Goal: Information Seeking & Learning: Learn about a topic

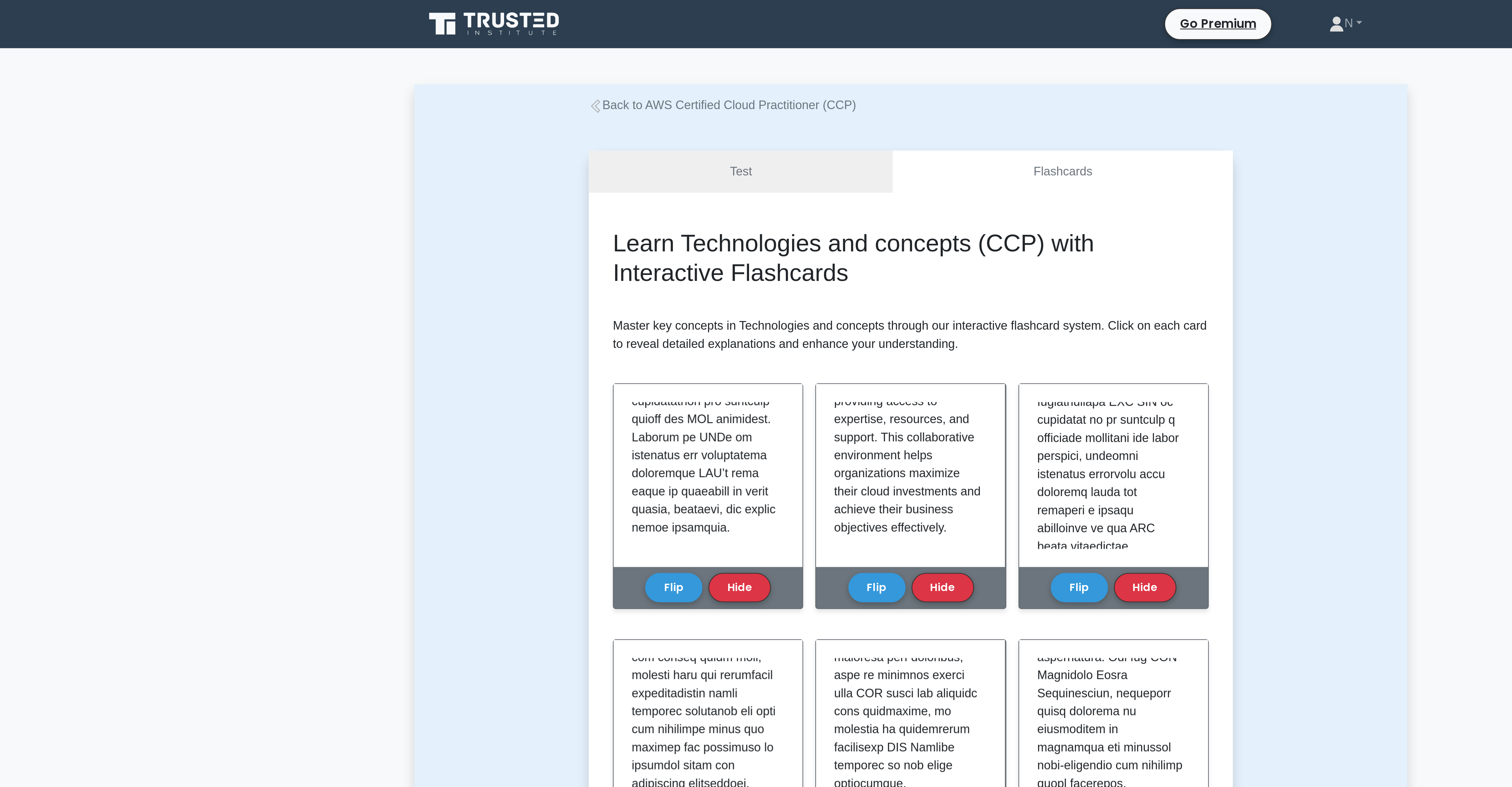
click at [690, 33] on main "Back to AWS Certified Cloud Practitioner (CCP) Test Flashcards Learn Technologi…" at bounding box center [756, 786] width 1512 height 1531
click at [685, 40] on div "Back to AWS Certified Cloud Practitioner (CCP) Test Flashcards Learn Technologi…" at bounding box center [756, 786] width 437 height 1499
click at [685, 43] on link "Back to AWS Certified Cloud Practitioner (CCP)" at bounding box center [672, 46] width 117 height 6
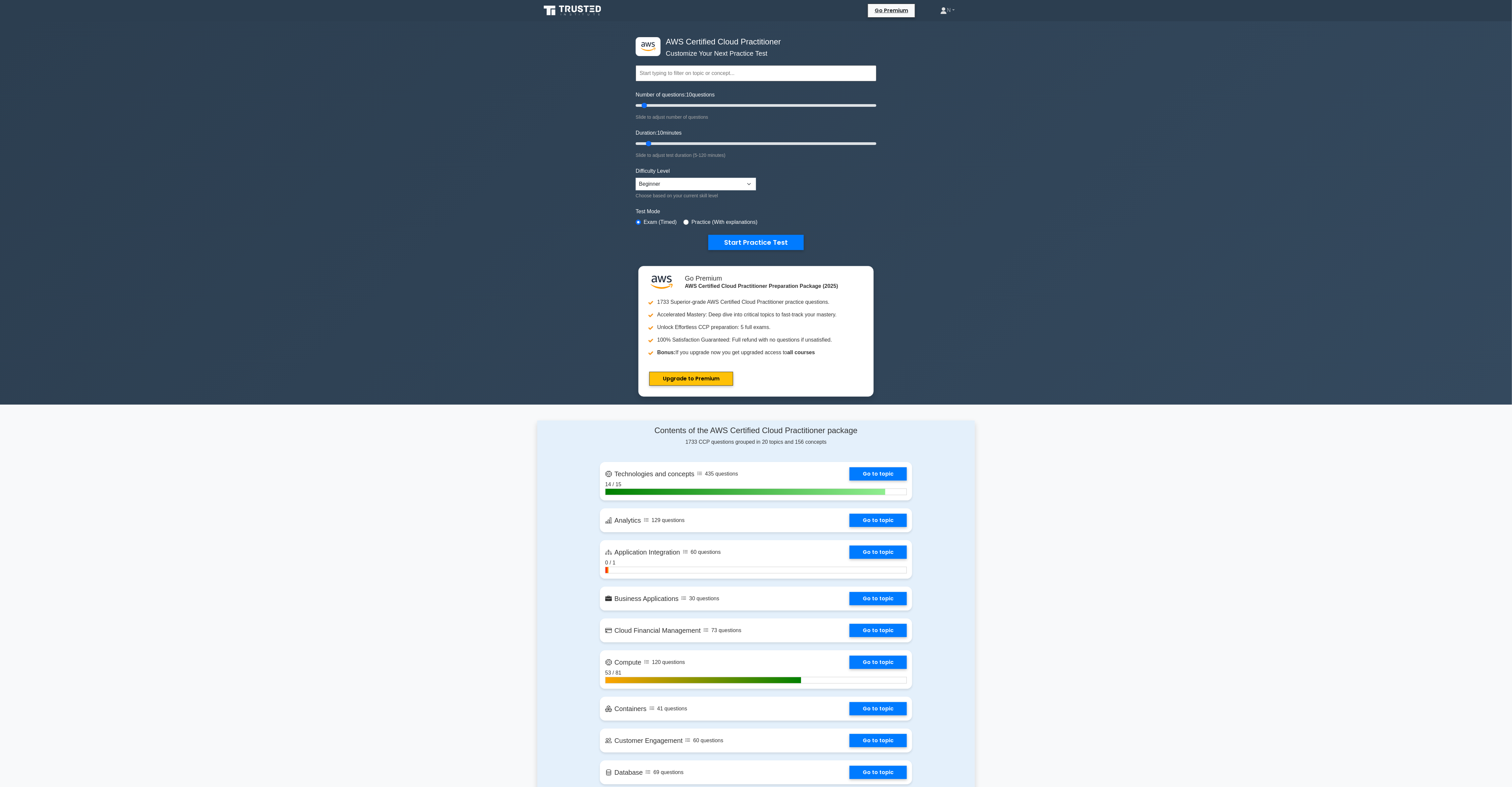
scroll to position [243, 0]
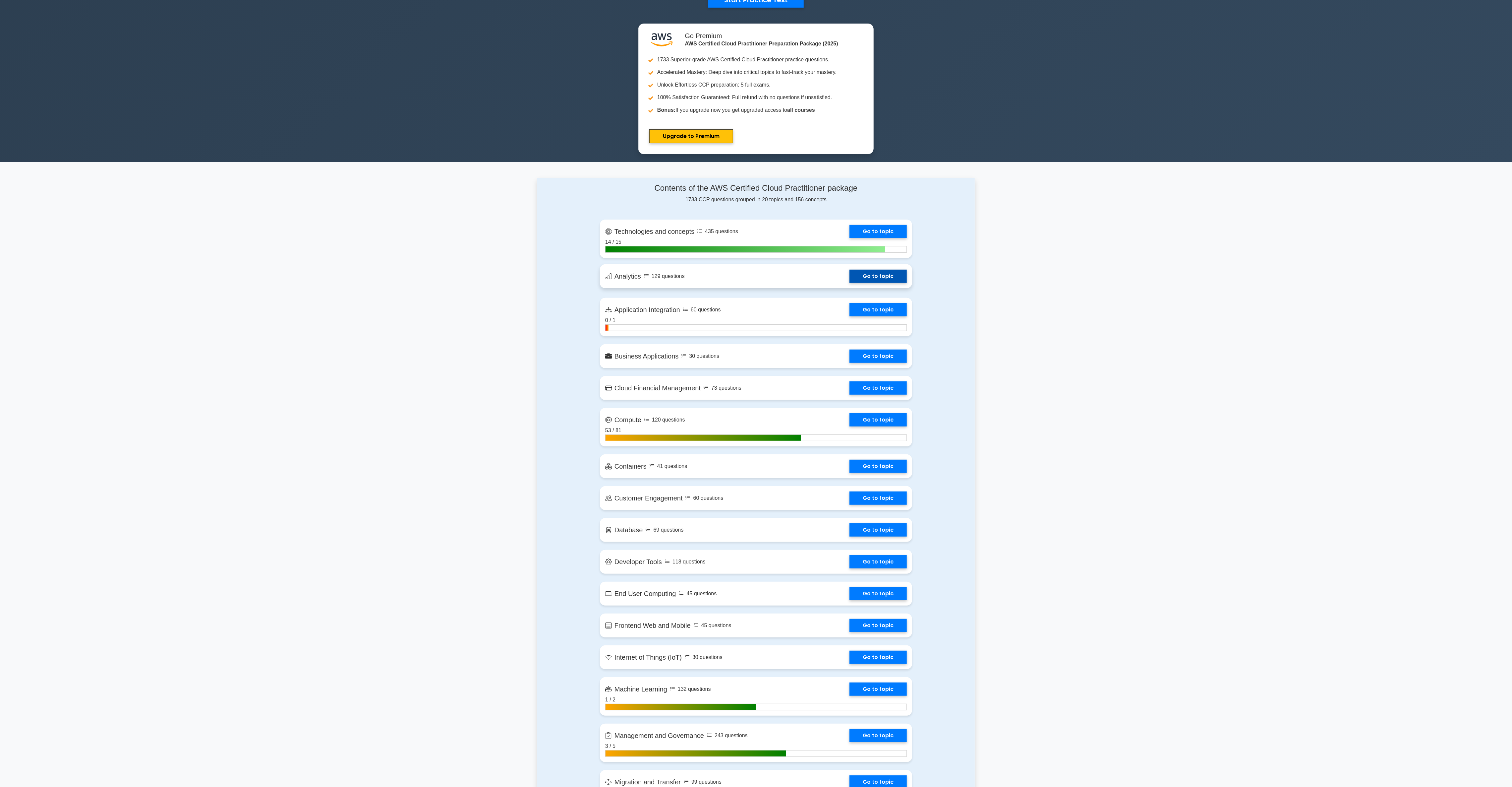
click at [850, 281] on link "Go to topic" at bounding box center [878, 276] width 57 height 13
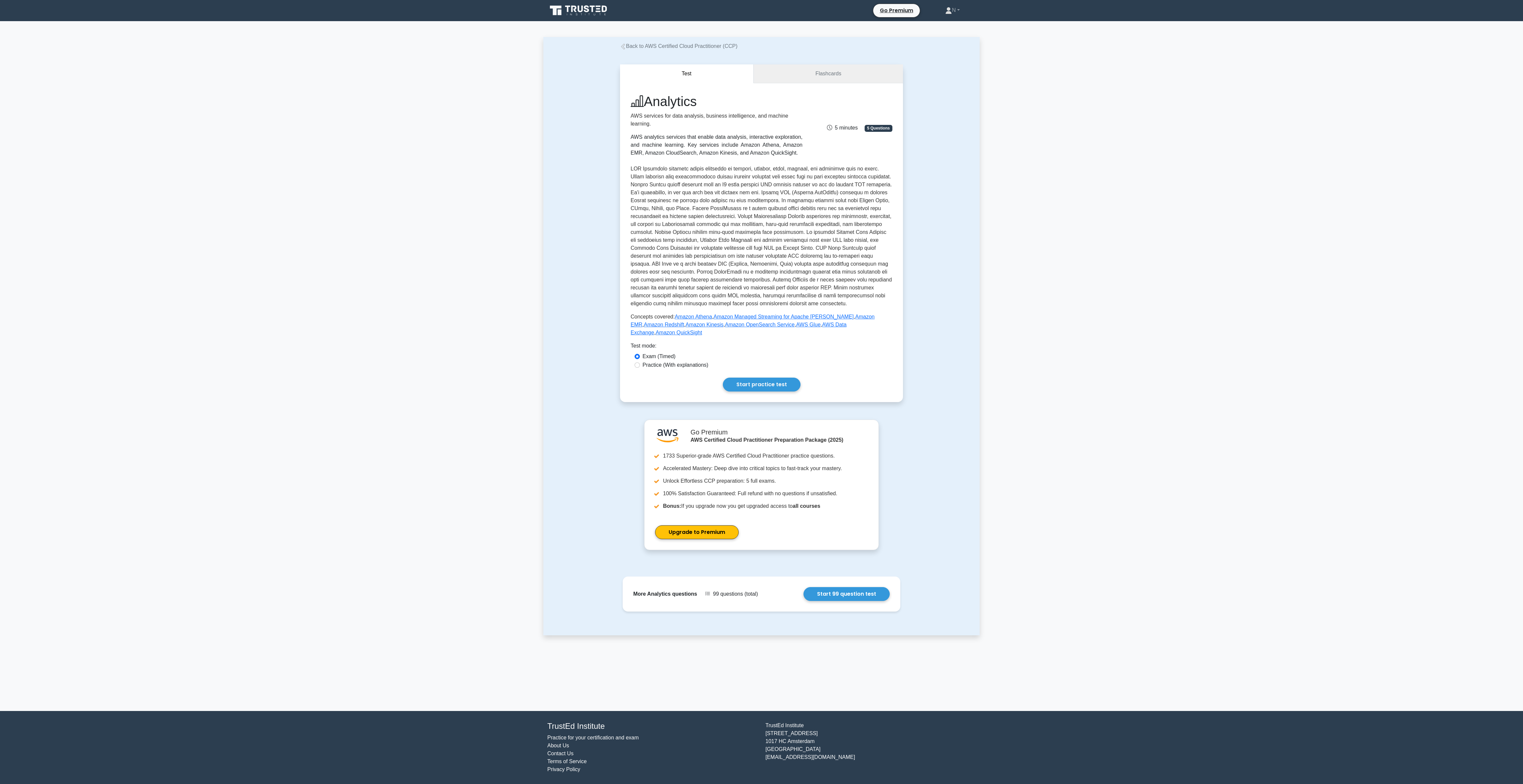
click at [837, 71] on link "Flashcards" at bounding box center [827, 74] width 149 height 19
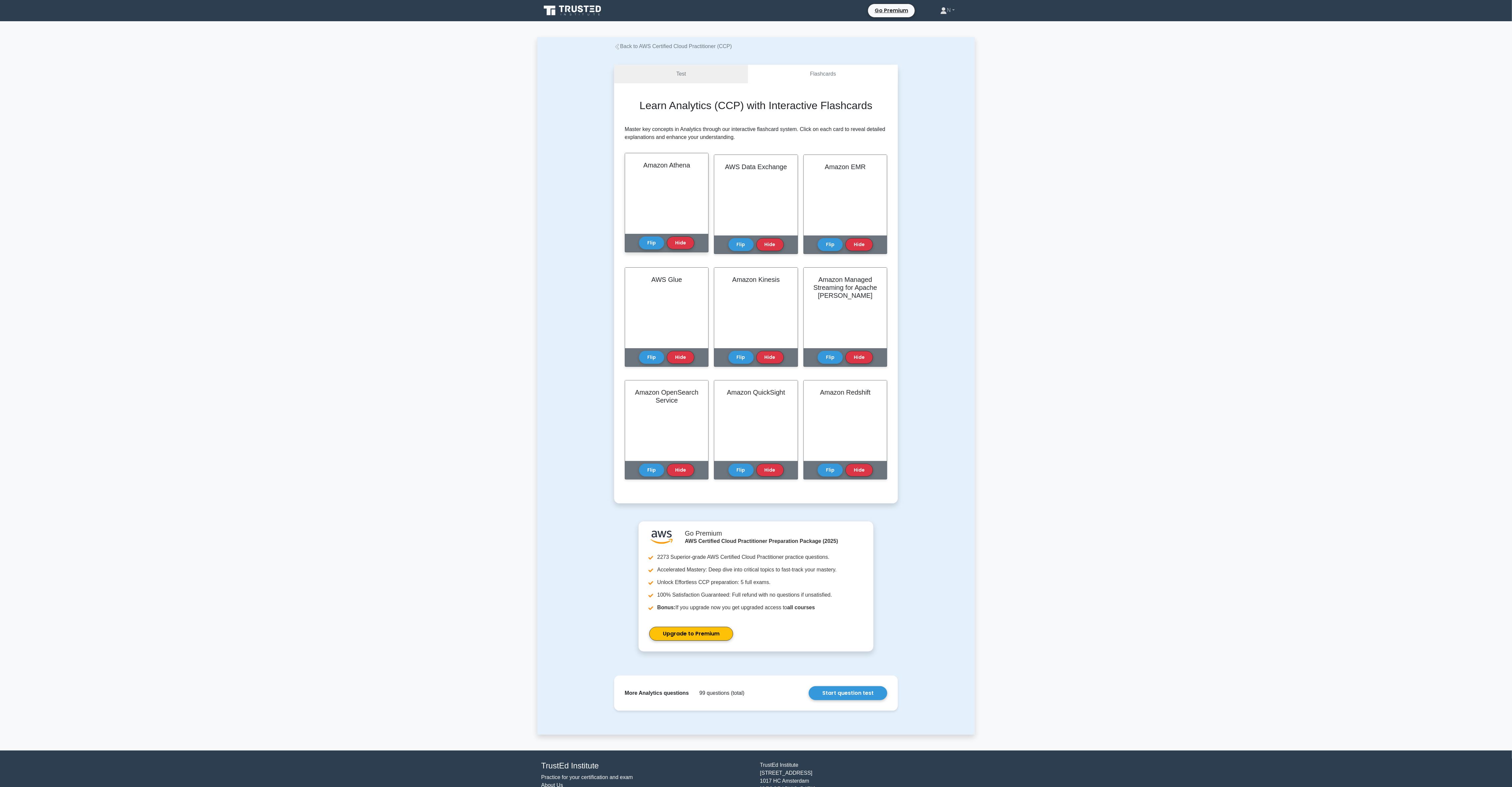
click at [651, 175] on div "Amazon Athena" at bounding box center [666, 193] width 83 height 80
drag, startPoint x: 640, startPoint y: 160, endPoint x: 702, endPoint y: 183, distance: 66.1
click at [702, 183] on div "Amazon Athena" at bounding box center [666, 193] width 83 height 80
click at [649, 242] on button "Flip" at bounding box center [651, 243] width 25 height 13
click at [649, 239] on button "Flip" at bounding box center [651, 243] width 25 height 13
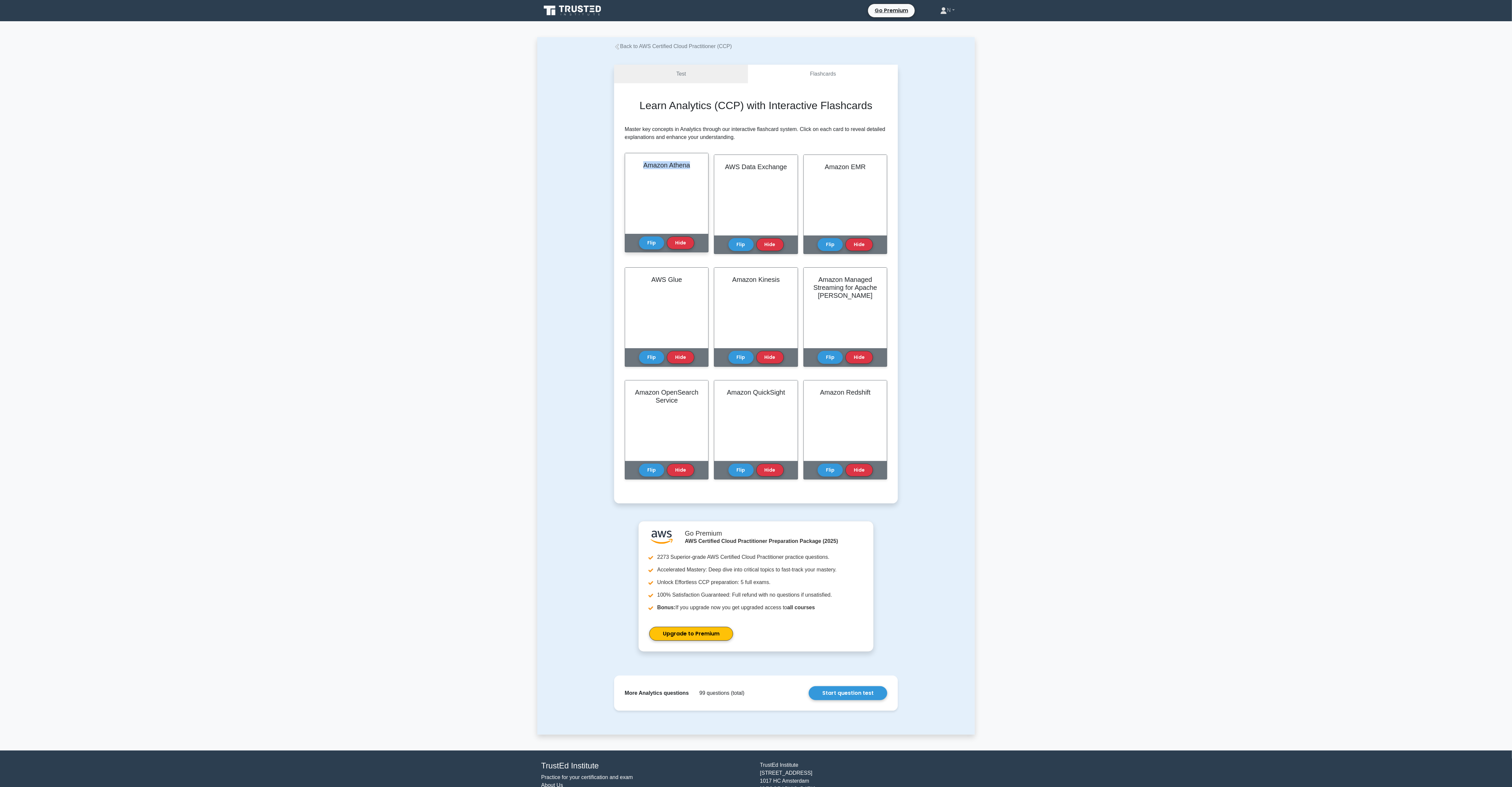
click at [644, 174] on div "Amazon Athena" at bounding box center [666, 193] width 83 height 80
click at [656, 244] on button "Flip" at bounding box center [651, 243] width 25 height 13
click at [739, 245] on button "Flip" at bounding box center [741, 243] width 25 height 13
click at [830, 248] on div "Flip Hide" at bounding box center [845, 243] width 55 height 18
click at [825, 241] on button "Flip" at bounding box center [830, 243] width 25 height 13
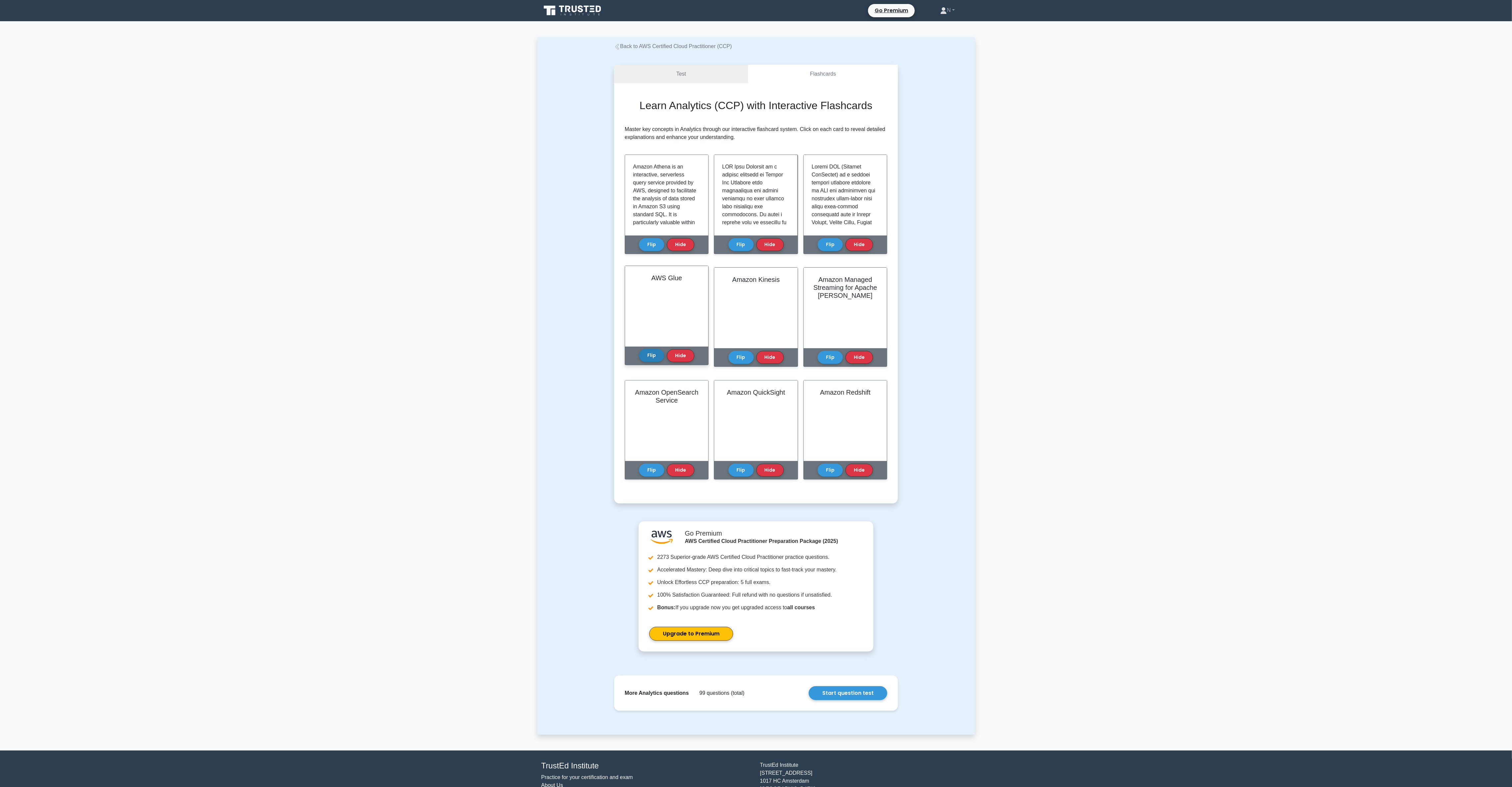
click at [655, 358] on button "Flip" at bounding box center [651, 355] width 25 height 13
click at [744, 354] on button "Flip" at bounding box center [741, 355] width 25 height 13
click at [822, 353] on button "Flip" at bounding box center [830, 355] width 25 height 13
click at [644, 468] on button "Flip" at bounding box center [651, 468] width 25 height 13
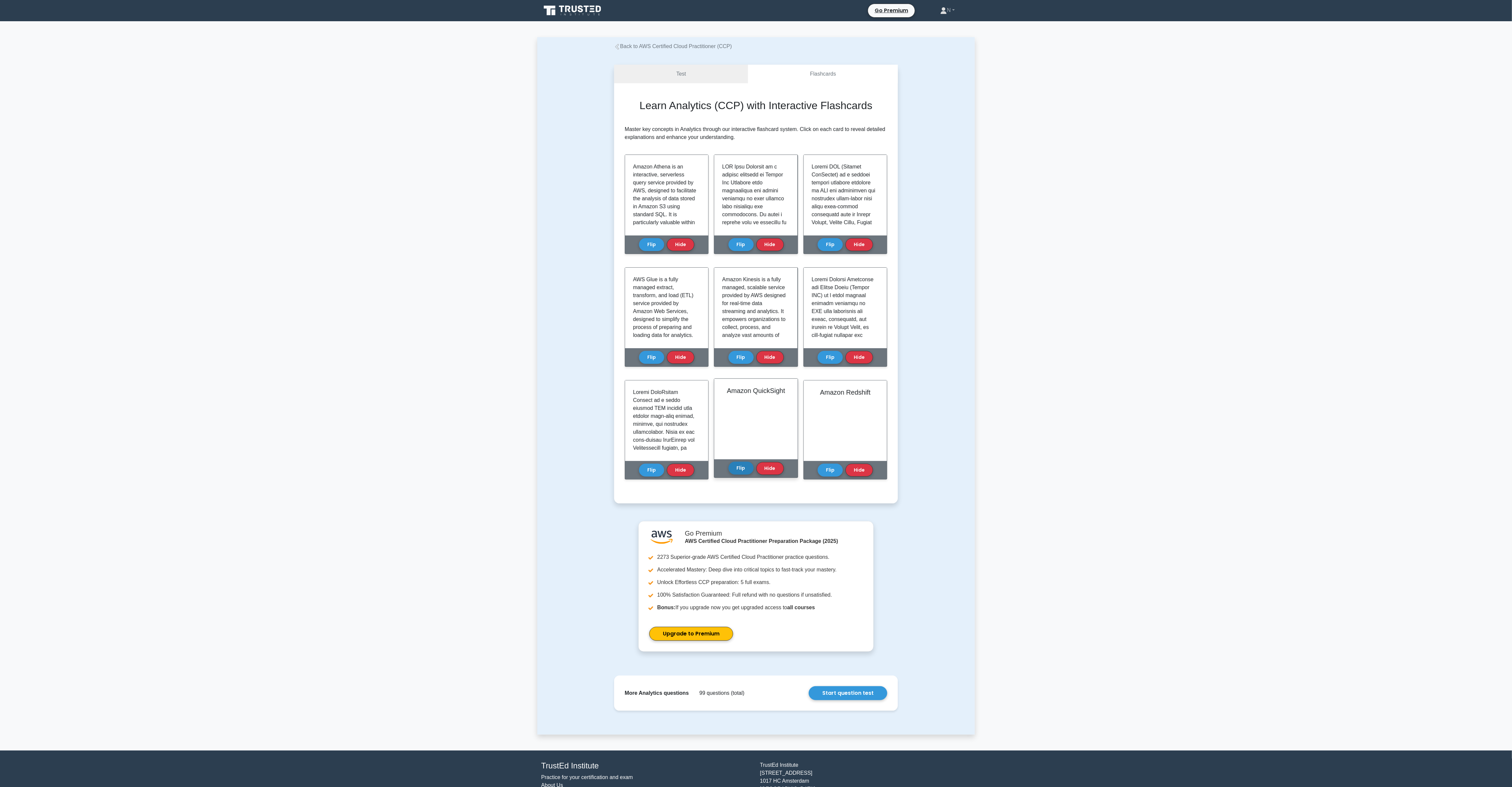
click at [738, 466] on button "Flip" at bounding box center [741, 468] width 25 height 13
click at [843, 472] on div "Flip Hide" at bounding box center [845, 468] width 55 height 18
click at [837, 471] on button "Flip" at bounding box center [830, 468] width 25 height 13
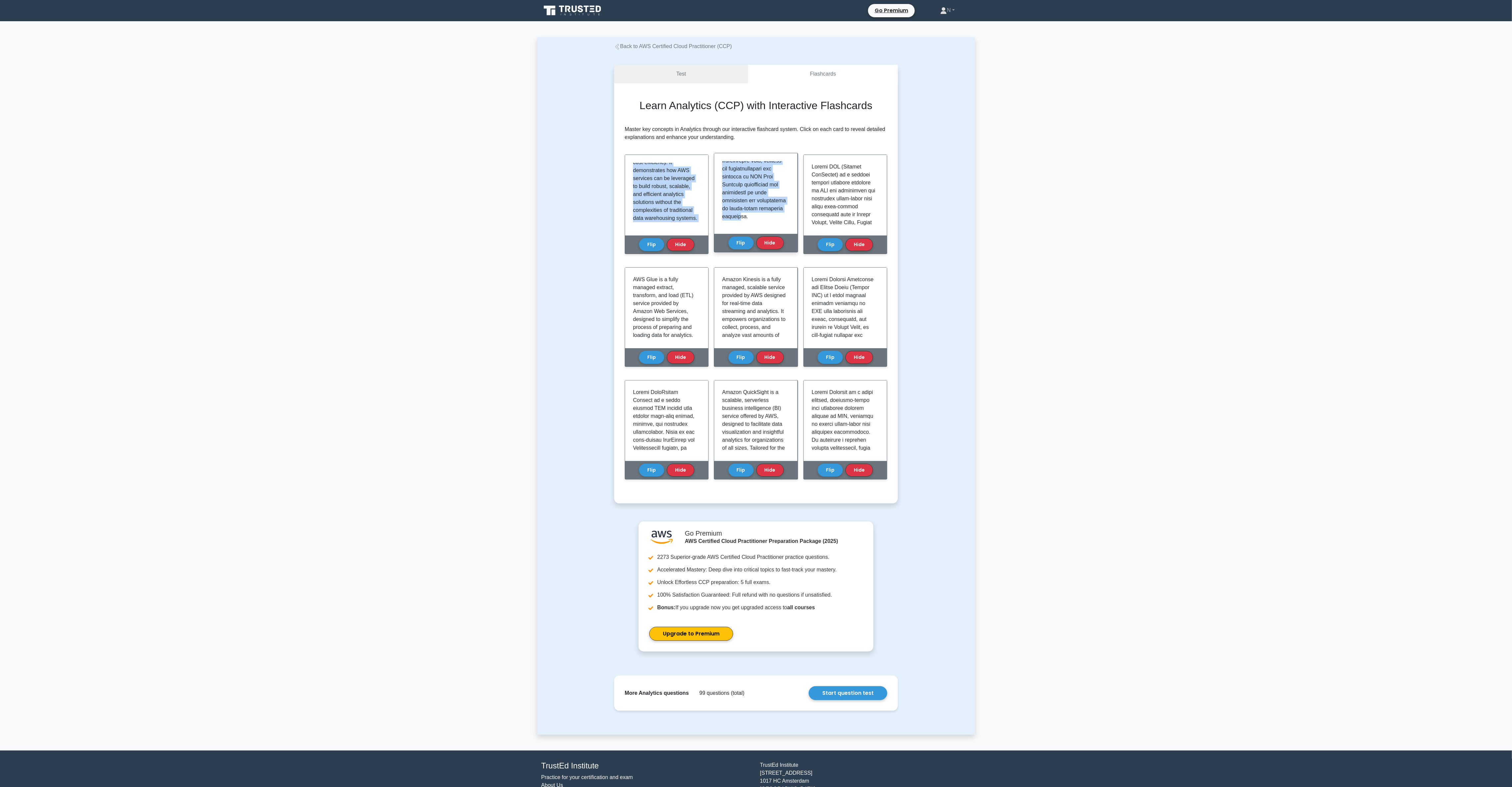
scroll to position [730, 0]
drag, startPoint x: 628, startPoint y: 163, endPoint x: 785, endPoint y: 217, distance: 166.0
click at [785, 217] on div "Learn Analytics (CCP) with Interactive Flashcards Master key concepts in Analyt…" at bounding box center [755, 293] width 262 height 388
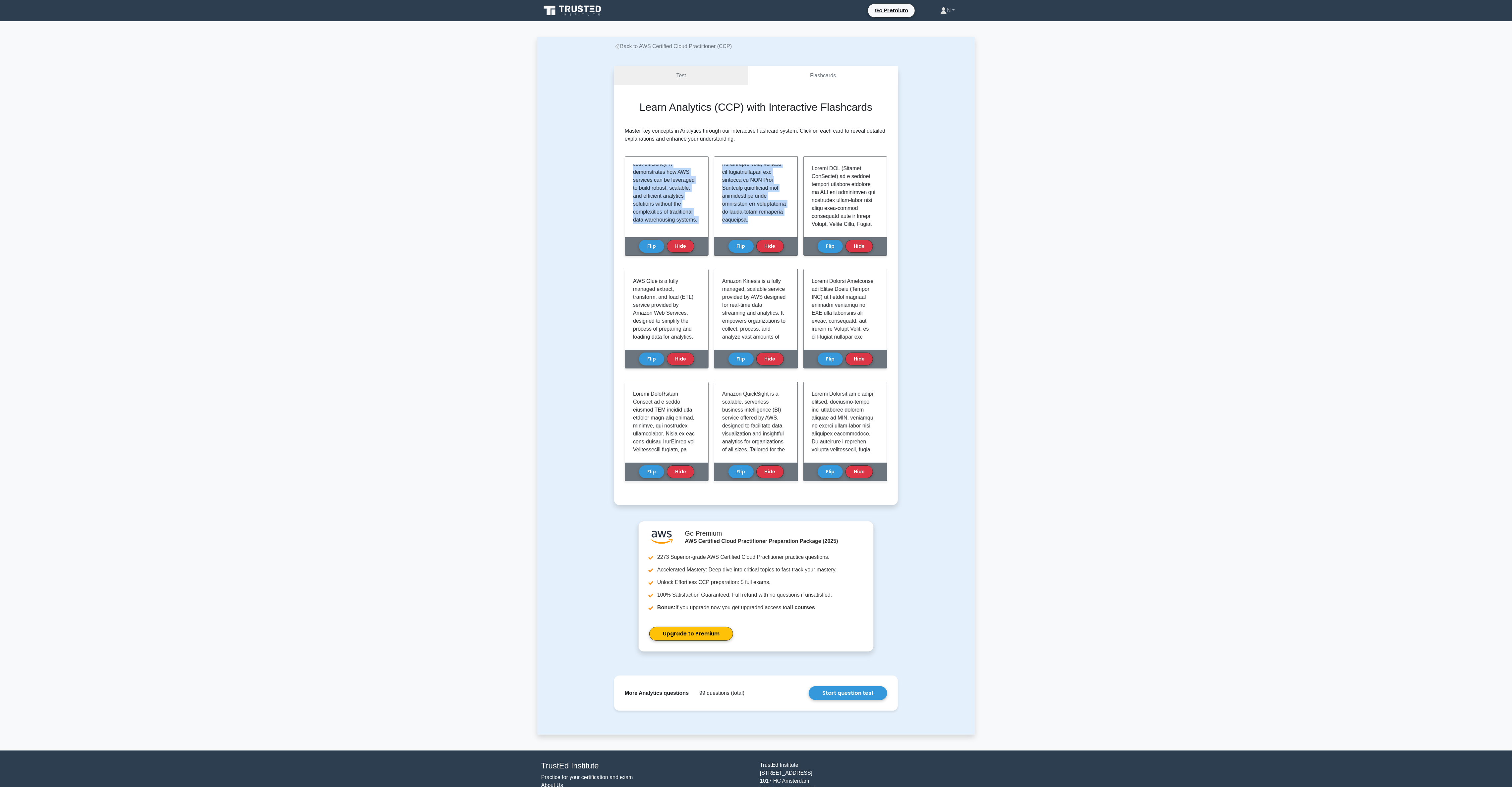
copy div "Amazon Athena is an interactive, serverless query service provided by AWS, desi…"
click at [998, 303] on main "Back to AWS Certified Cloud Practitioner (CCP) Test Flashcards Learn Analytics …" at bounding box center [756, 385] width 1512 height 729
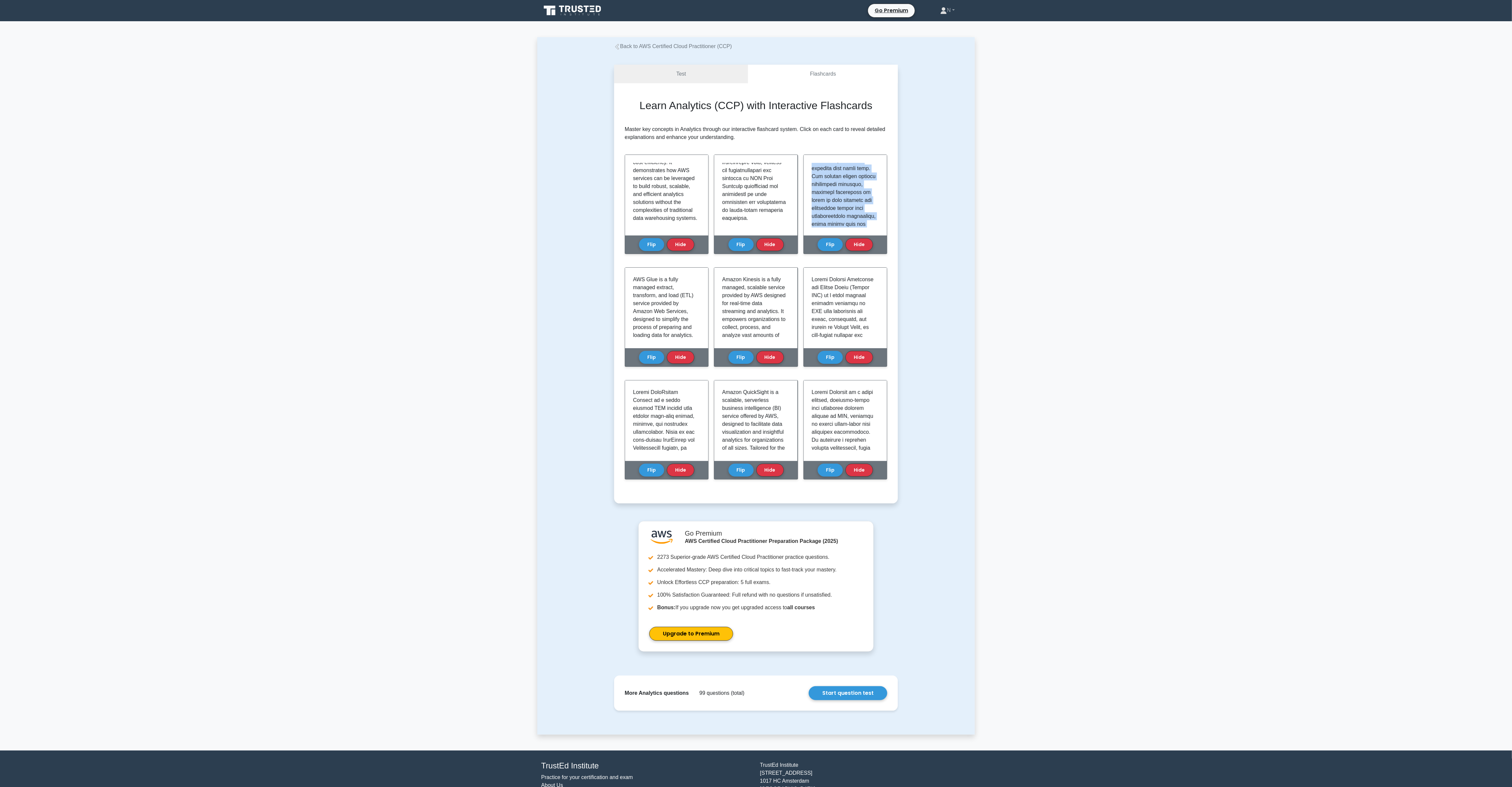
scroll to position [683, 0]
drag, startPoint x: 808, startPoint y: 162, endPoint x: 874, endPoint y: 223, distance: 89.9
click at [874, 223] on div at bounding box center [845, 193] width 83 height 80
copy p "Amazon EMR (Elastic MapReduce) is a managed cluster platform provided by AWS fo…"
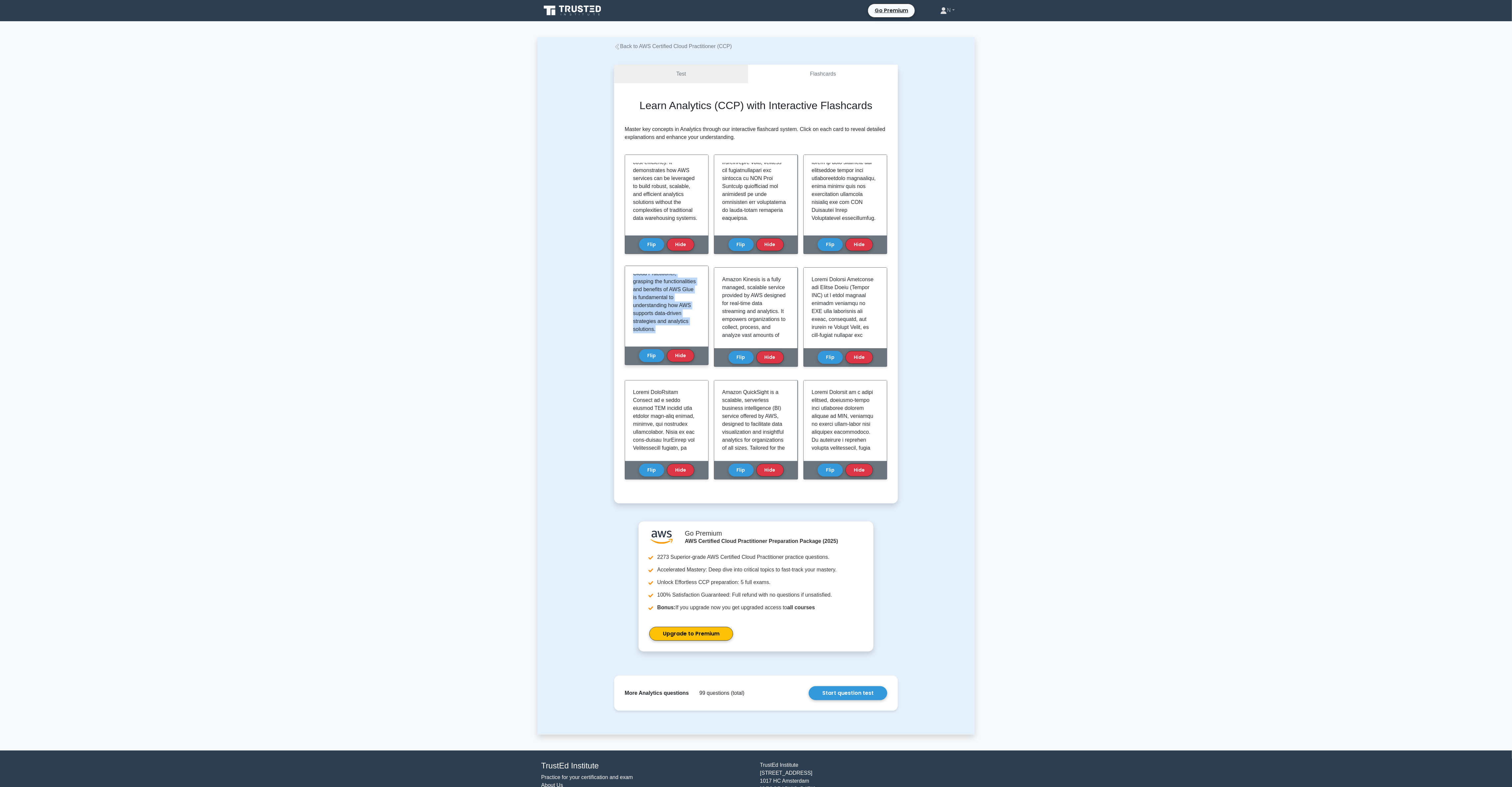
drag, startPoint x: 635, startPoint y: 278, endPoint x: 697, endPoint y: 345, distance: 91.3
click at [697, 345] on div "AWS Glue is a fully managed extract, transform, and load (ETL) service provided…" at bounding box center [666, 306] width 83 height 80
copy div "AWS Glue is a fully managed extract, transform, and load (ETL) service provided…"
drag, startPoint x: 717, startPoint y: 272, endPoint x: 788, endPoint y: 338, distance: 96.9
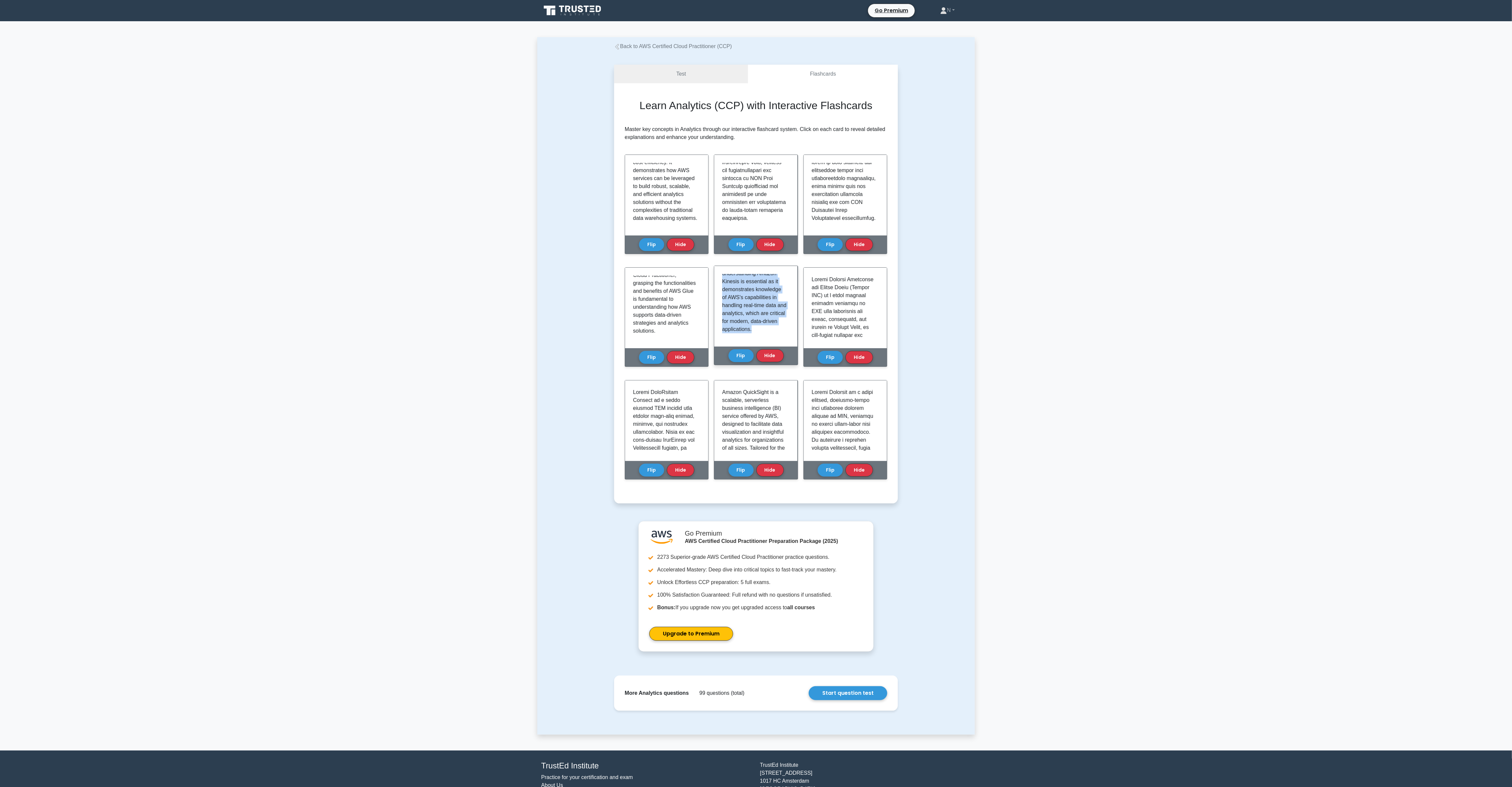
click at [788, 338] on div "Amazon Kinesis is a fully managed, scalable service provided by AWS designed fo…" at bounding box center [755, 306] width 83 height 80
copy div "Amazon Kinesis is a fully managed, scalable service provided by AWS designed fo…"
drag, startPoint x: 810, startPoint y: 274, endPoint x: 878, endPoint y: 330, distance: 88.1
click at [878, 330] on div at bounding box center [845, 306] width 83 height 80
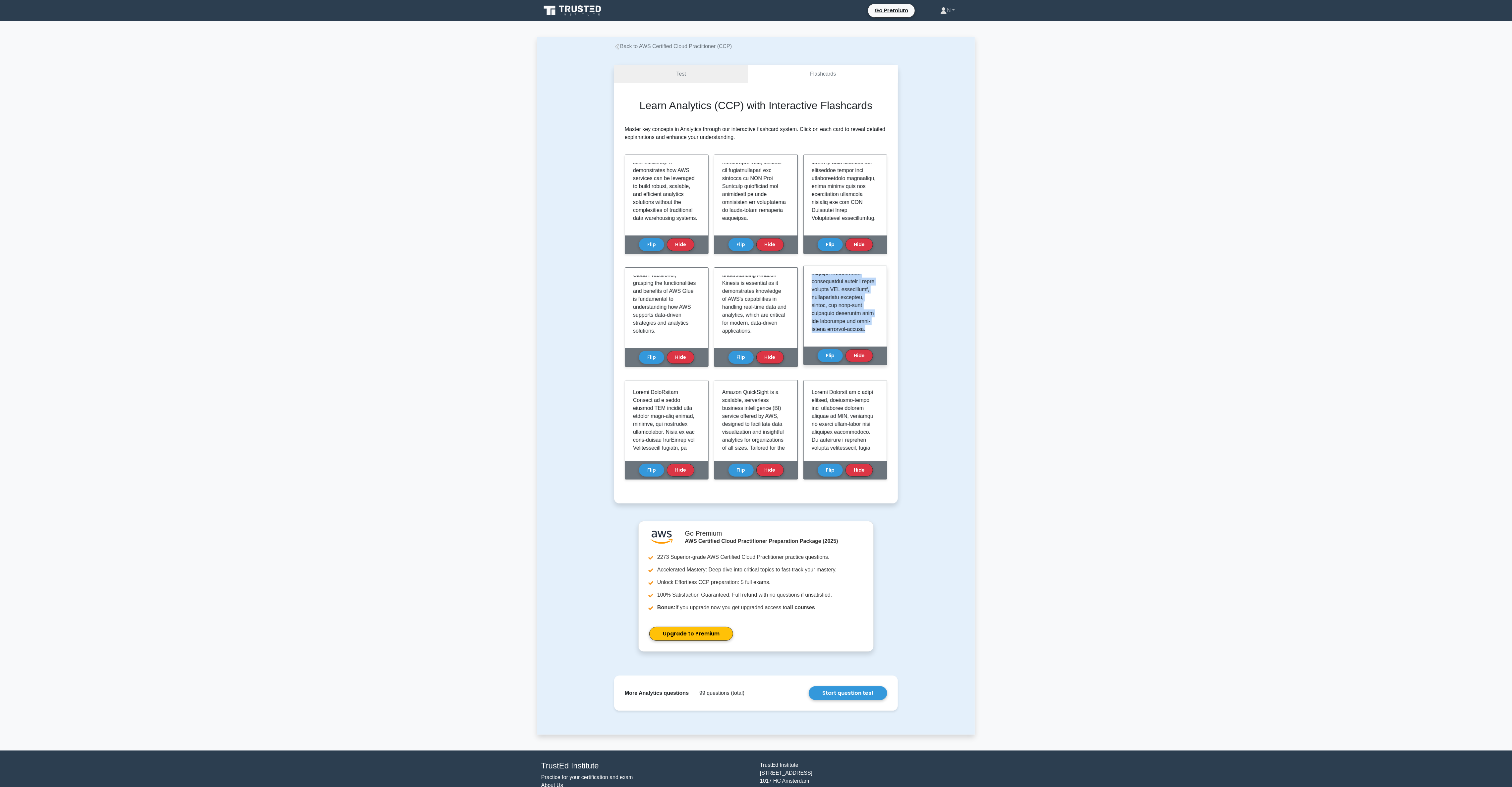
copy p "Amazon Managed Streaming for Apache Kafka (Amazon MSK) is a fully managed servi…"
drag, startPoint x: 631, startPoint y: 389, endPoint x: 700, endPoint y: 444, distance: 88.2
click at [700, 444] on div at bounding box center [666, 418] width 83 height 80
copy p "Amazon OpenSearch Service is a fully managed AWS service that enables real-time…"
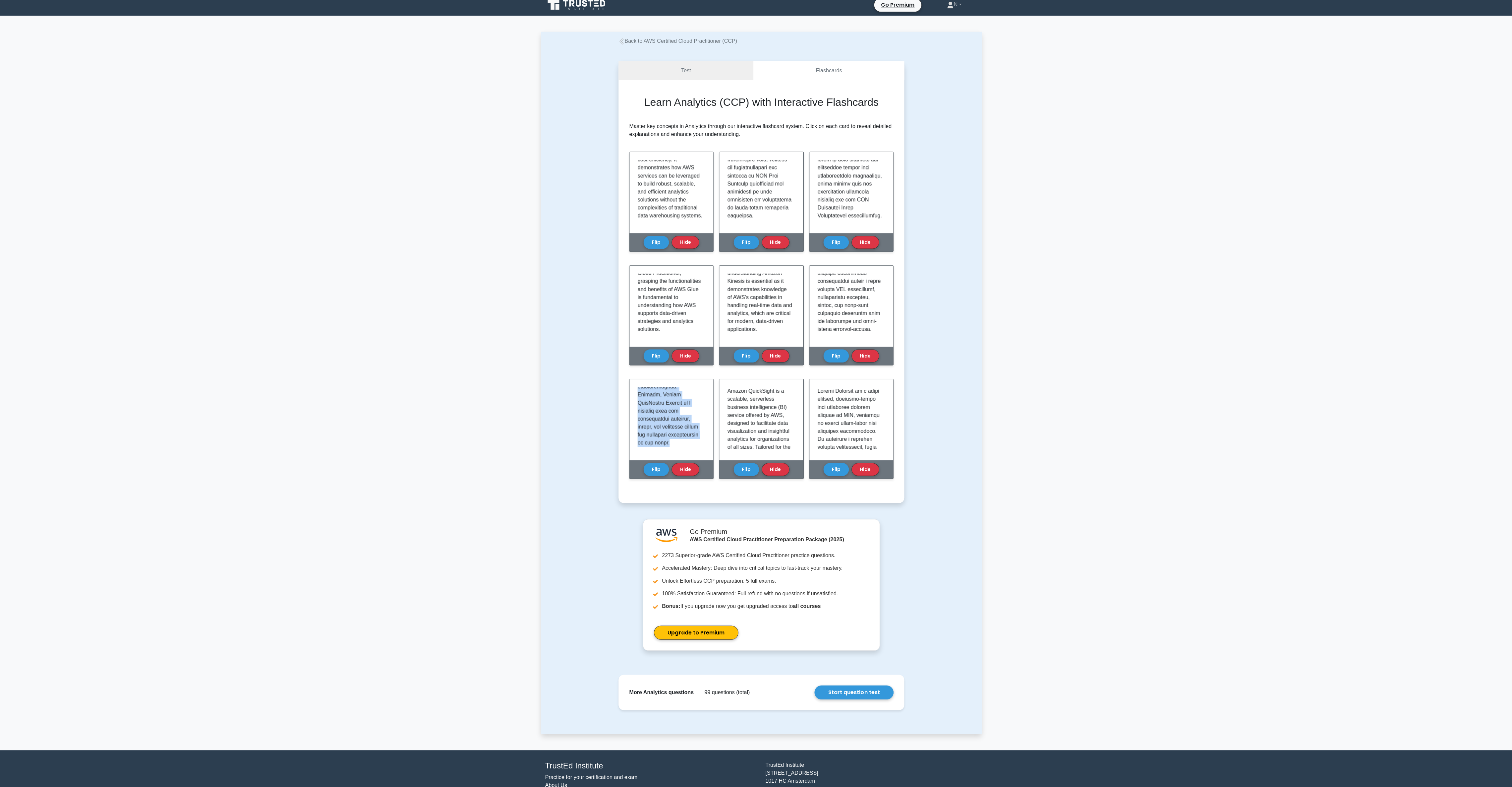
scroll to position [2, 0]
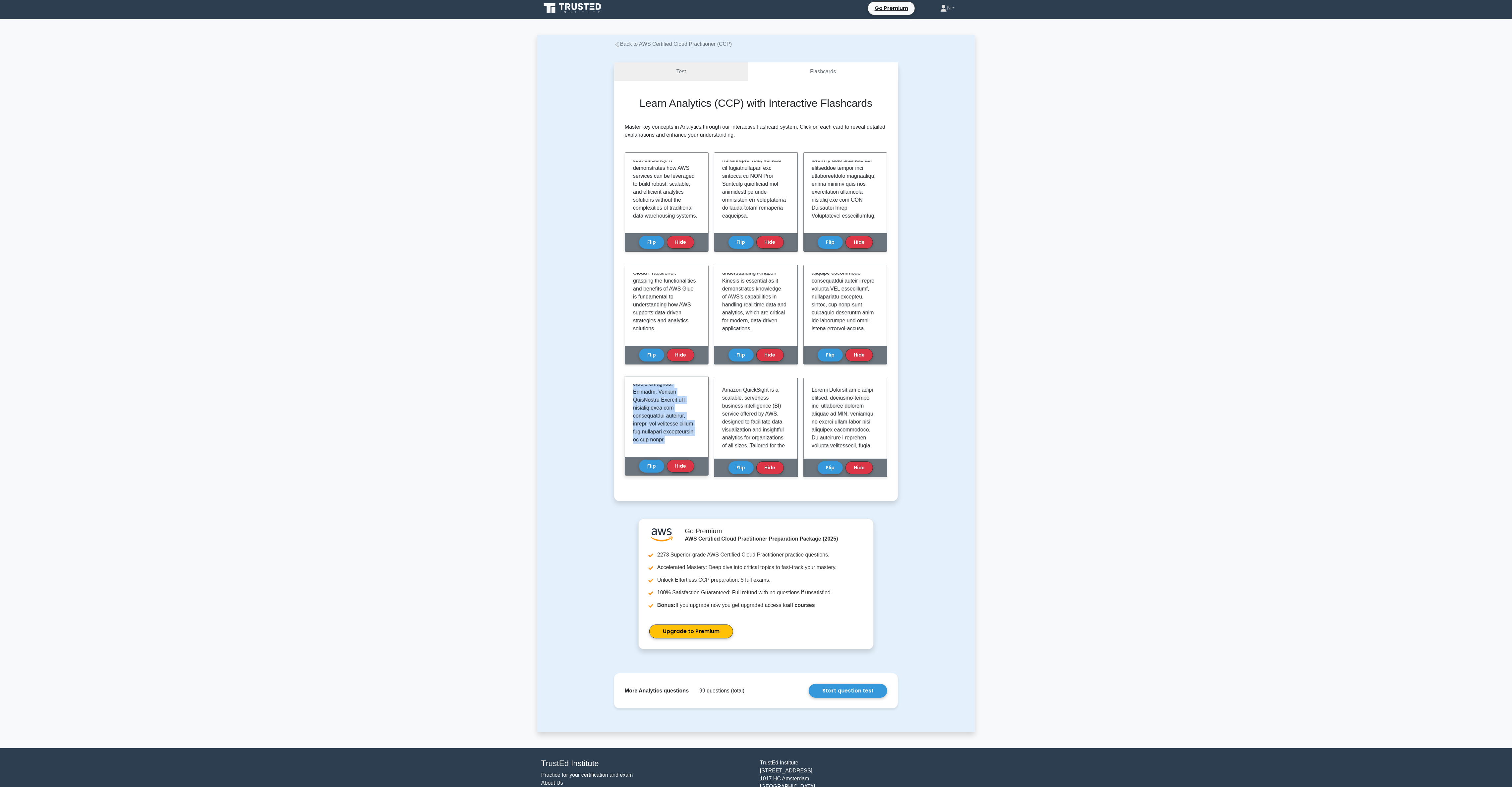
copy p "Amazon OpenSearch Service is a fully managed AWS service that enables real-time…"
drag, startPoint x: 721, startPoint y: 386, endPoint x: 788, endPoint y: 456, distance: 96.9
click at [788, 456] on div "Amazon QuickSight is a scalable, serverless business intelligence (BI) service …" at bounding box center [755, 416] width 83 height 80
copy div "Amazon QuickSight is a scalable, serverless business intelligence (BI) service …"
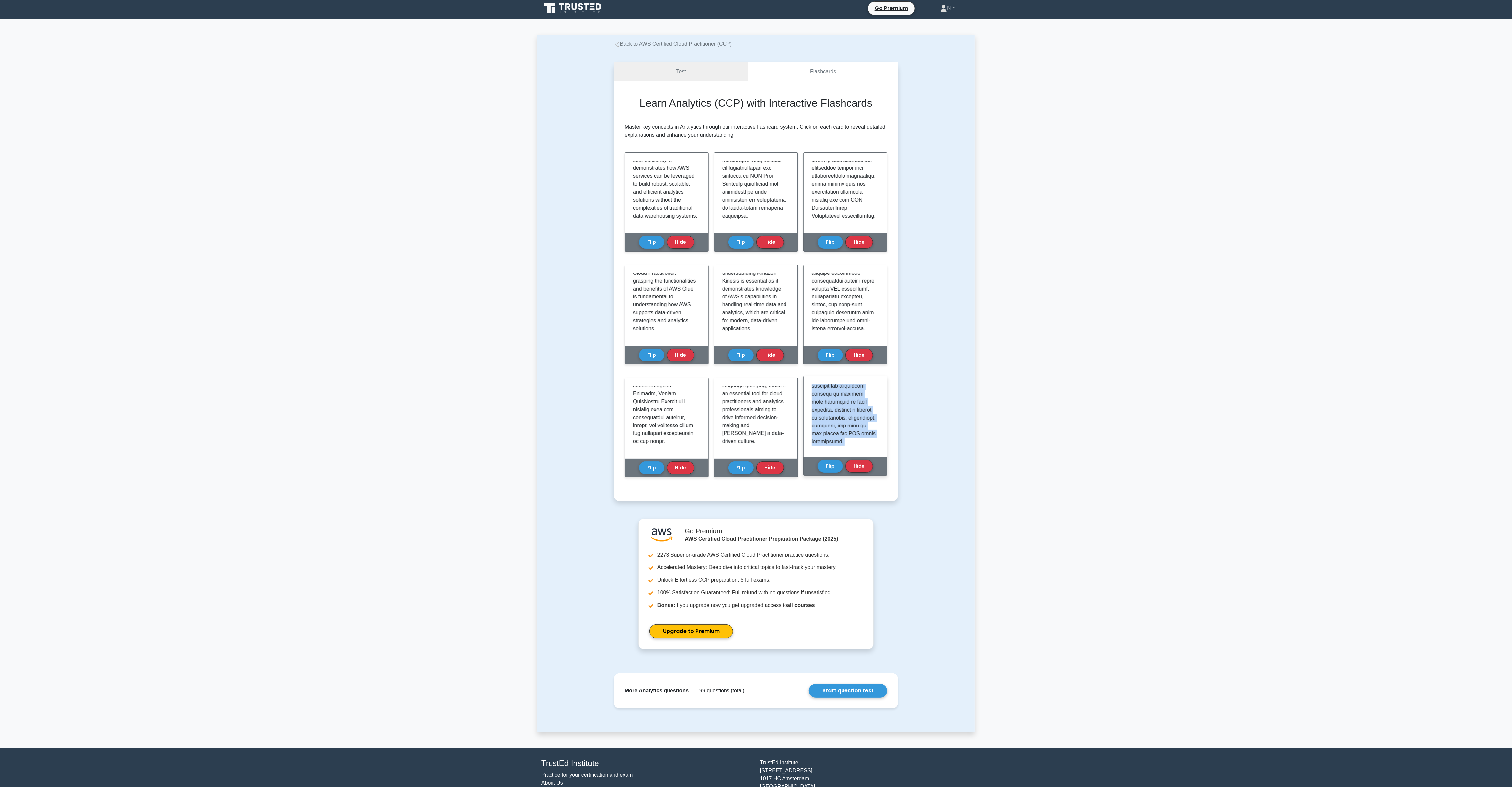
scroll to position [603, 0]
drag, startPoint x: 809, startPoint y: 388, endPoint x: 860, endPoint y: 457, distance: 85.8
click at [860, 457] on div "Amazon Redshift Flip Hide" at bounding box center [845, 426] width 84 height 99
copy div "Amazon Redshift is a fully managed, petabyte-scale data warehouse service offer…"
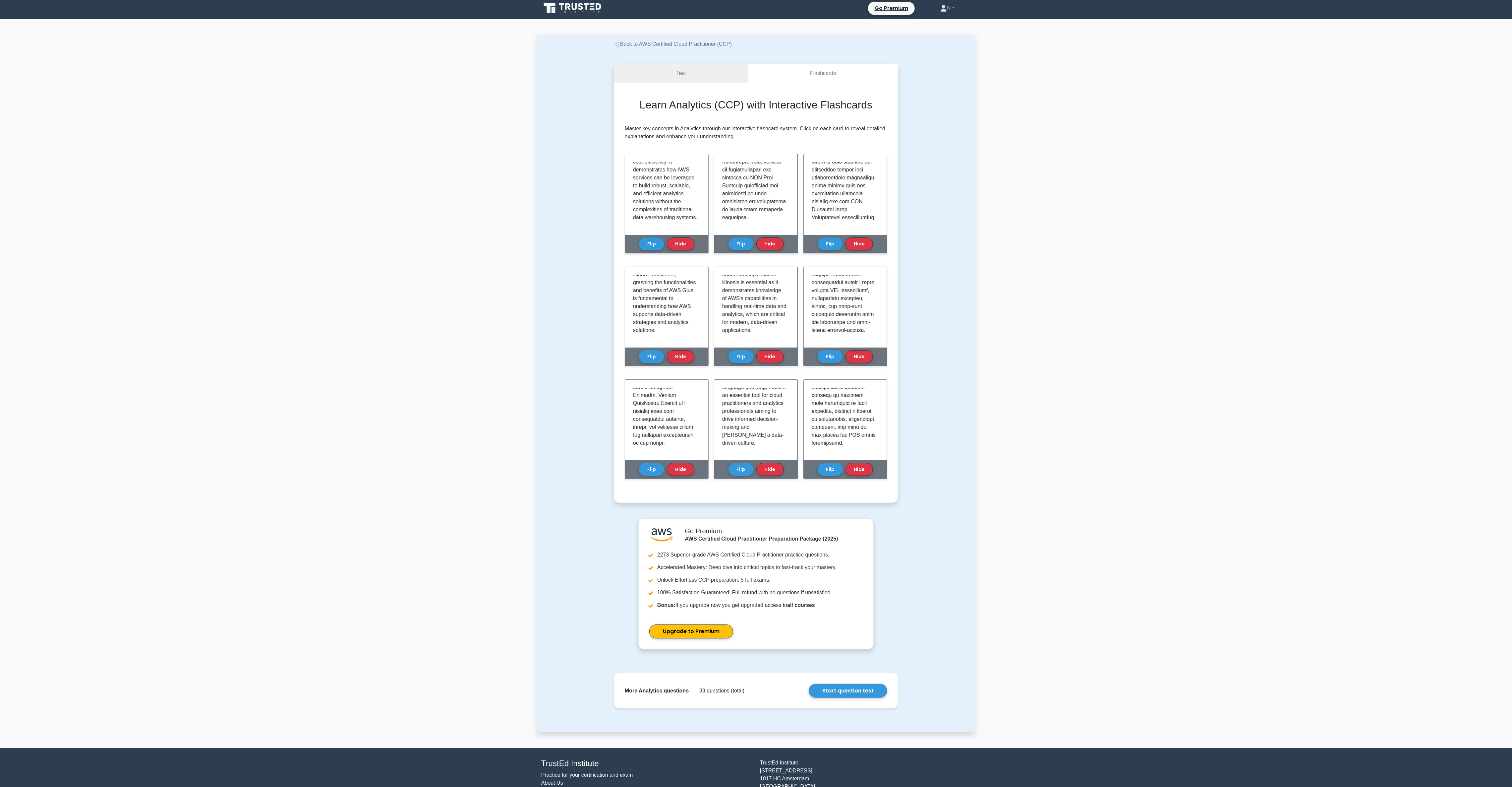
click at [1064, 163] on main "Back to AWS Certified Cloud Practitioner (CCP) Test Flashcards Learn Analytics …" at bounding box center [756, 383] width 1512 height 729
click at [1082, 402] on main "Back to AWS Certified Cloud Practitioner (CCP) Test Flashcards Learn Analytics …" at bounding box center [756, 383] width 1512 height 729
click at [706, 74] on link "Test" at bounding box center [681, 72] width 134 height 19
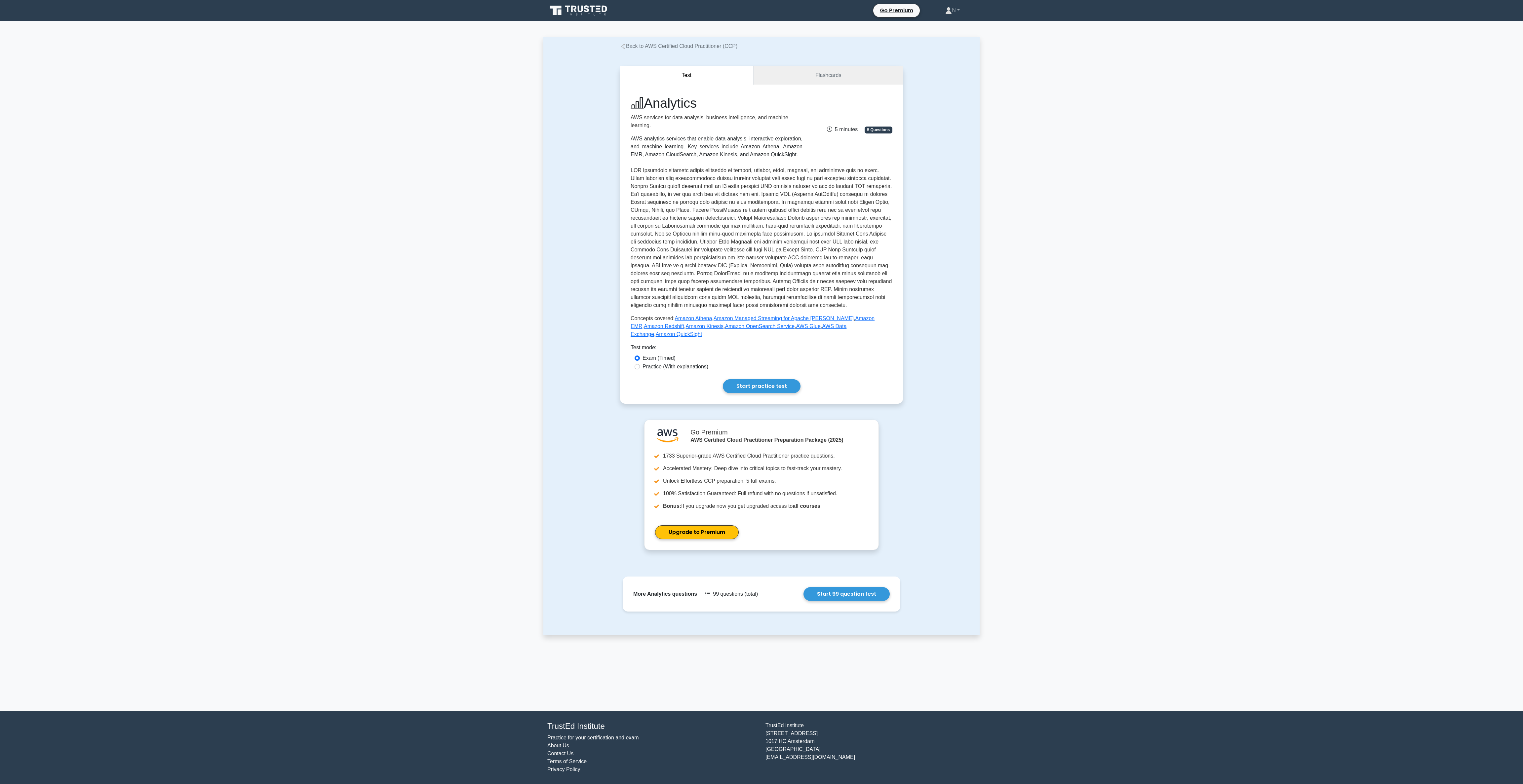
click at [647, 43] on link "Back to AWS Certified Cloud Practitioner (CCP)" at bounding box center [678, 46] width 117 height 6
click at [854, 69] on link "Flashcards" at bounding box center [827, 74] width 149 height 19
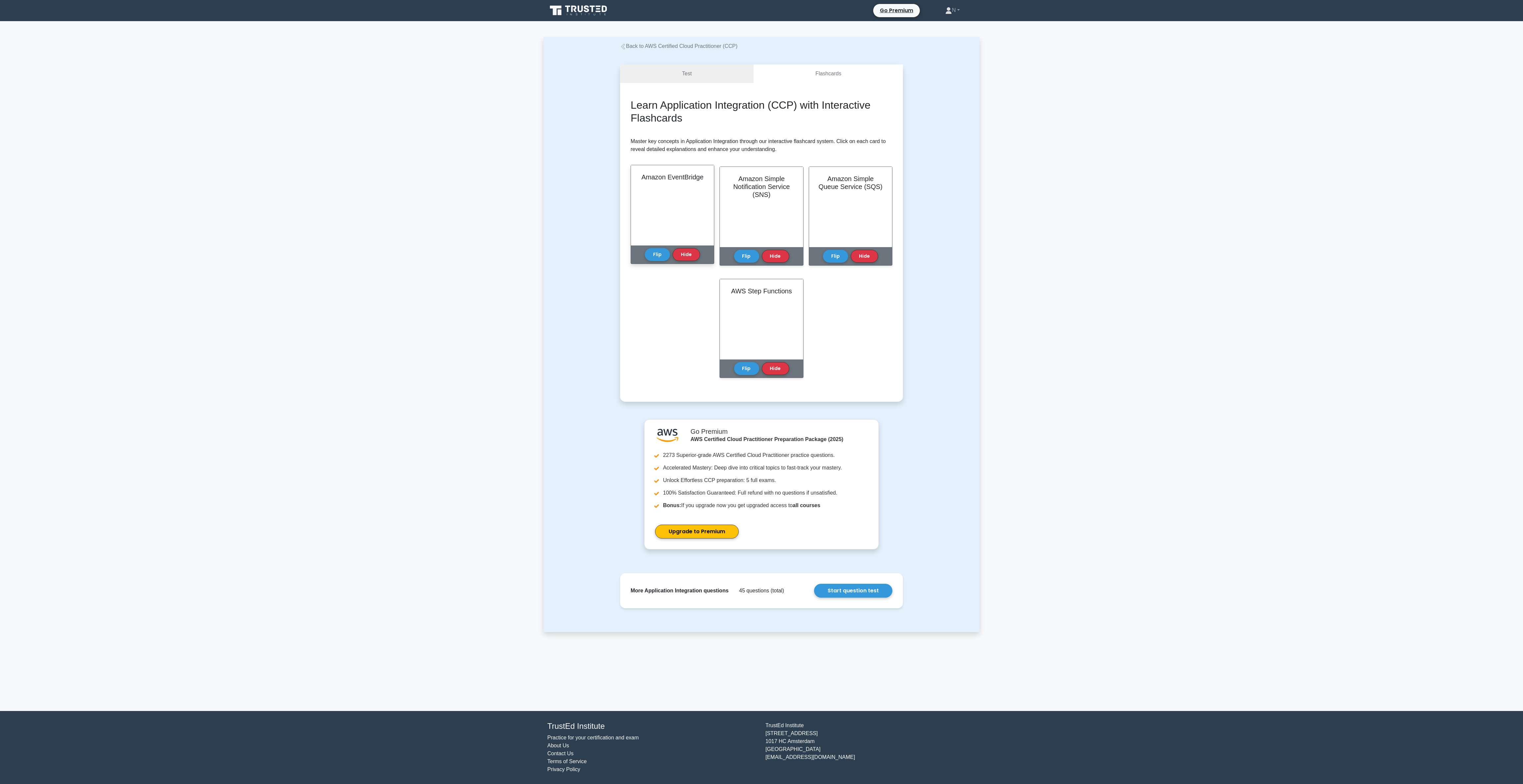
click at [660, 189] on div "Amazon EventBridge" at bounding box center [672, 206] width 83 height 80
click at [661, 258] on button "Flip" at bounding box center [657, 254] width 25 height 13
click at [752, 257] on button "Flip" at bounding box center [746, 254] width 25 height 13
click at [830, 252] on button "Flip" at bounding box center [835, 254] width 25 height 13
click at [735, 361] on button "Flip" at bounding box center [746, 366] width 25 height 13
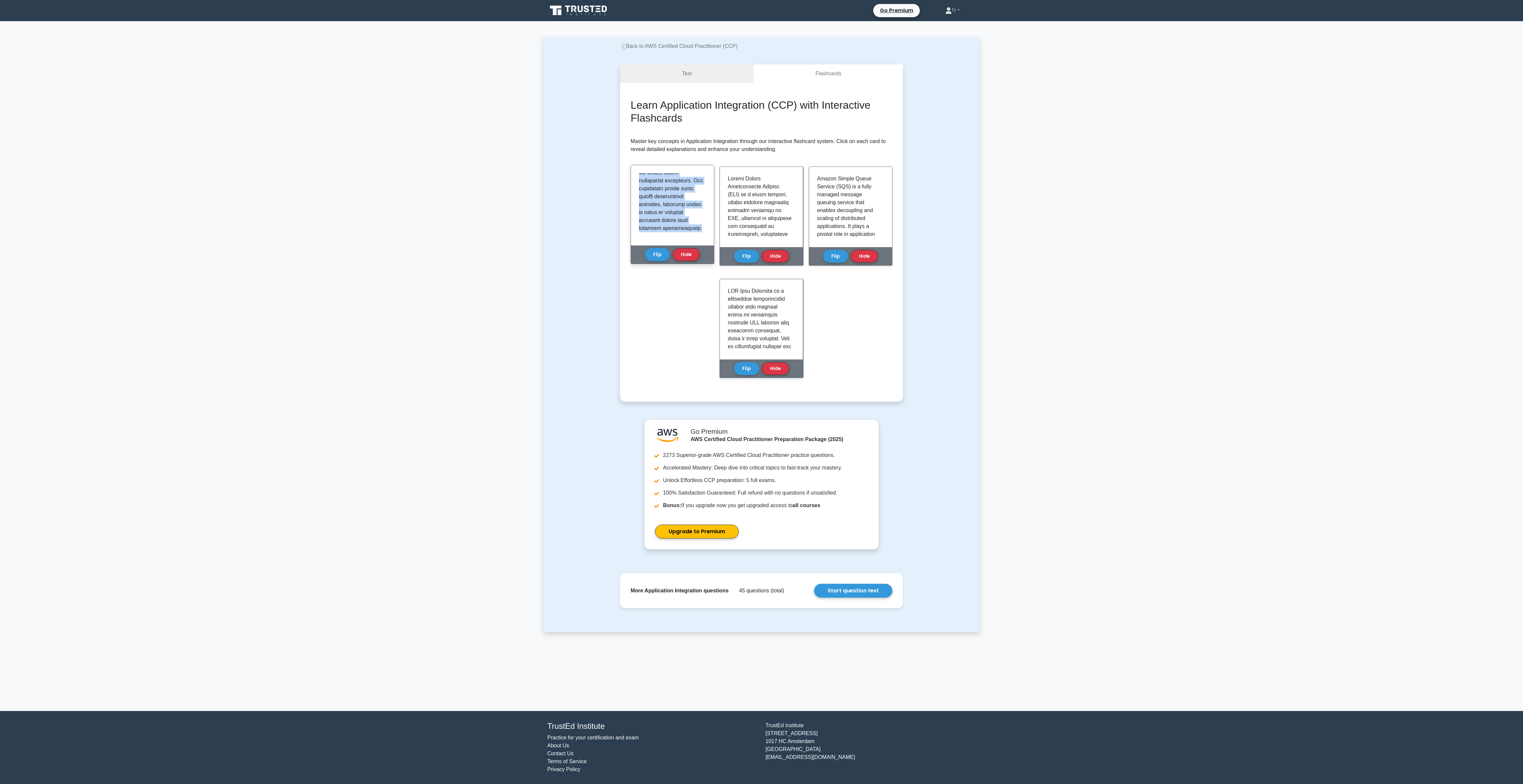
scroll to position [719, 0]
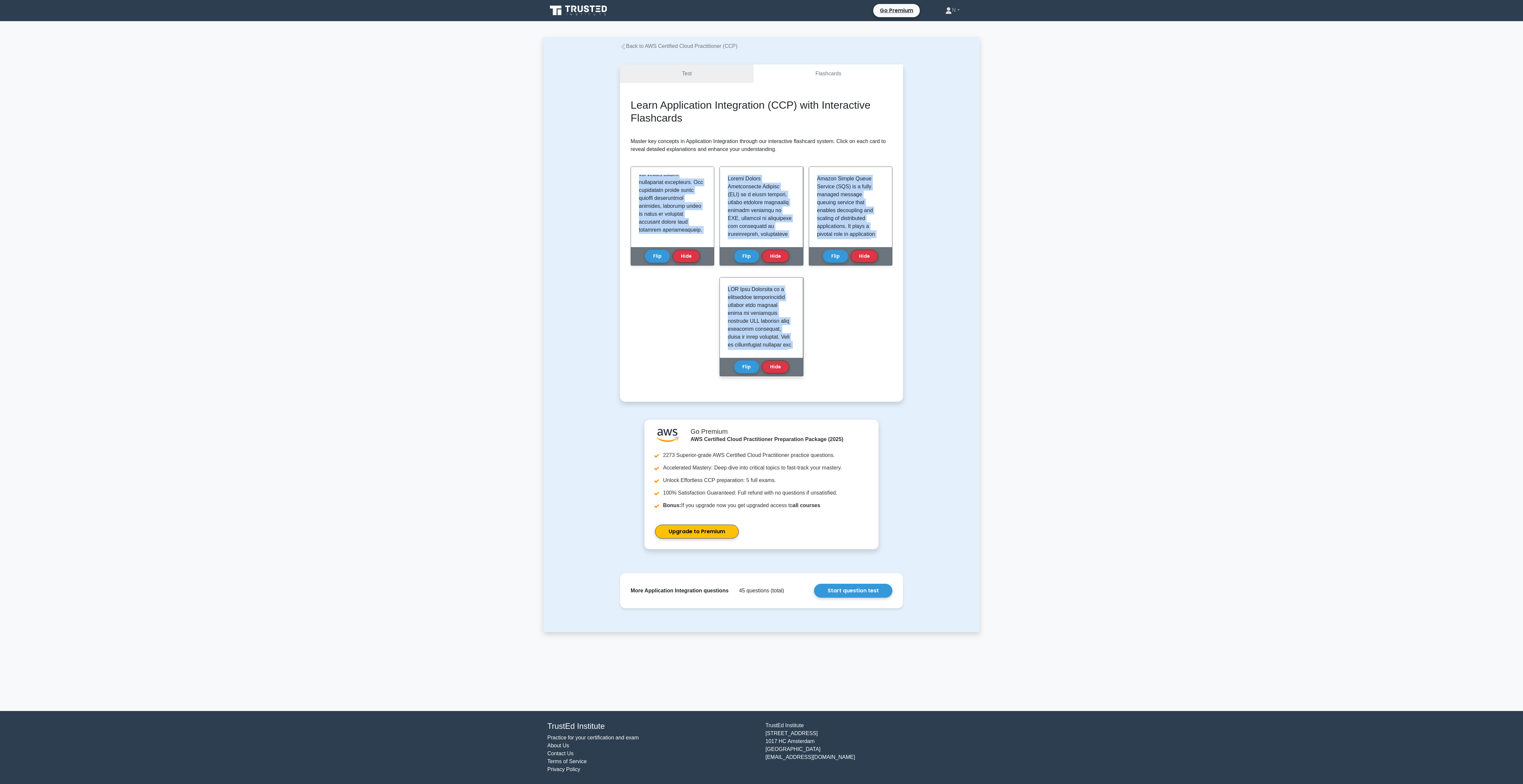
drag, startPoint x: 637, startPoint y: 172, endPoint x: 790, endPoint y: 354, distance: 237.8
click at [790, 354] on div "Learn Application Integration (CCP) with Interactive Flashcards Master key conc…" at bounding box center [761, 243] width 262 height 287
click at [656, 337] on div "Learn Application Integration (CCP) with Interactive Flashcards Master key conc…" at bounding box center [761, 243] width 262 height 287
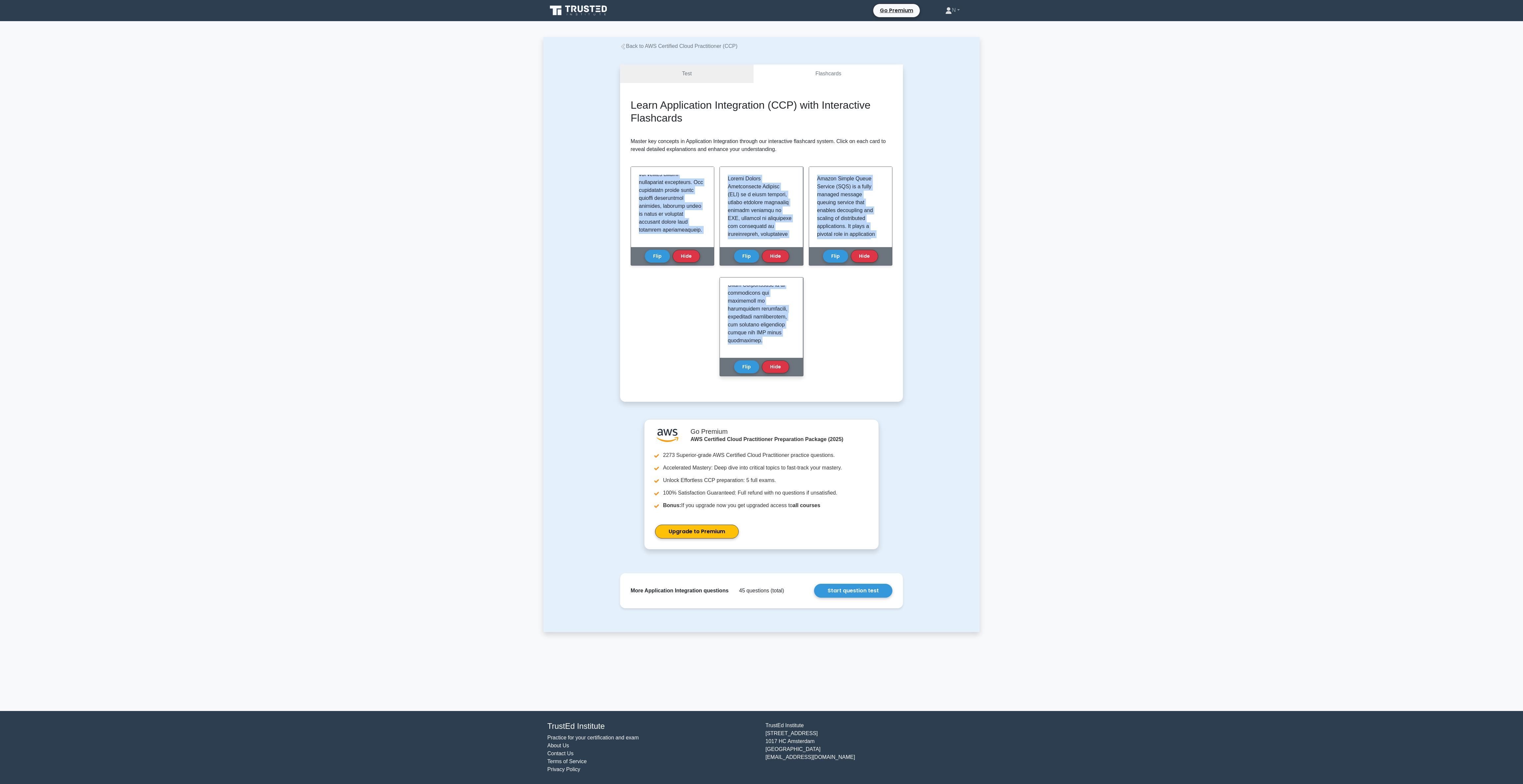
drag, startPoint x: 638, startPoint y: 177, endPoint x: 792, endPoint y: 341, distance: 225.0
click at [792, 341] on div "Learn Application Integration (CCP) with Interactive Flashcards Master key conc…" at bounding box center [761, 243] width 262 height 287
copy div "Amazon EventBridge is a serverless event bus service provided by AWS that facil…"
